Goal: Transaction & Acquisition: Purchase product/service

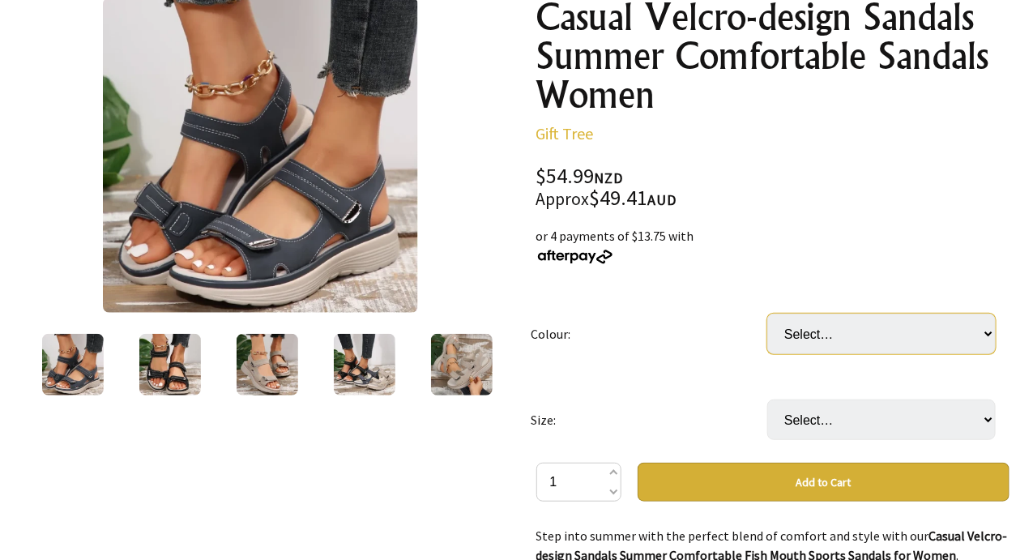
click at [989, 332] on select "Select… Black Dark Blue Grey" at bounding box center [881, 334] width 228 height 41
select select "Black"
click at [767, 314] on select "Select… Black Dark Blue Grey" at bounding box center [881, 334] width 228 height 41
click at [996, 323] on select "Select… Black Dark Blue Grey" at bounding box center [881, 334] width 228 height 41
click at [977, 335] on select "Select… Black Dark Blue Grey" at bounding box center [881, 334] width 228 height 41
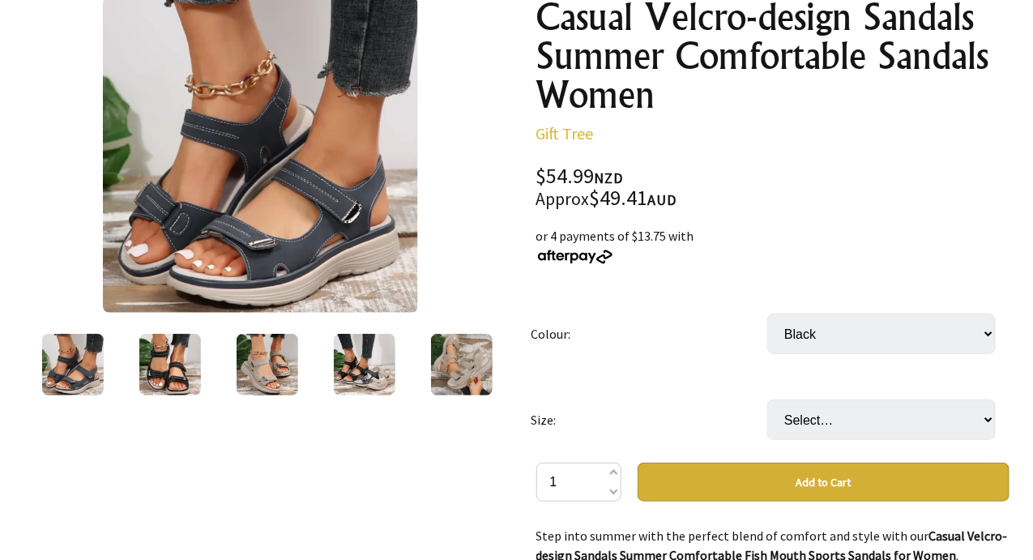
click at [988, 342] on select "Select… Black Dark Blue Grey" at bounding box center [881, 334] width 228 height 41
click at [767, 314] on select "Select… Black Dark Blue Grey" at bounding box center [881, 334] width 228 height 41
click at [971, 327] on select "Select… Black Dark Blue Grey" at bounding box center [881, 334] width 228 height 41
select select "Grey"
click at [767, 314] on select "Select… Black Dark Blue Grey" at bounding box center [881, 334] width 228 height 41
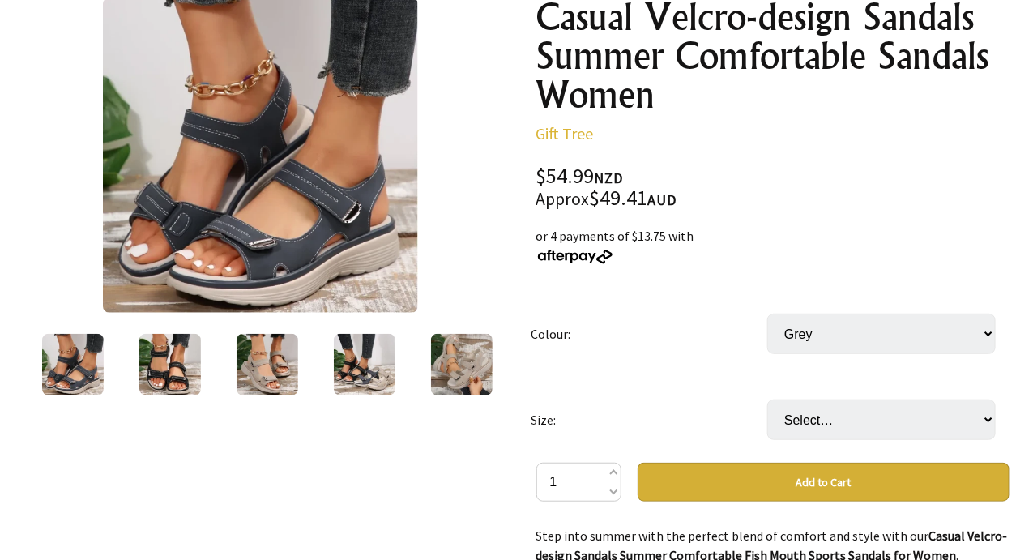
click at [250, 369] on img at bounding box center [268, 365] width 62 height 62
